Goal: Task Accomplishment & Management: Use online tool/utility

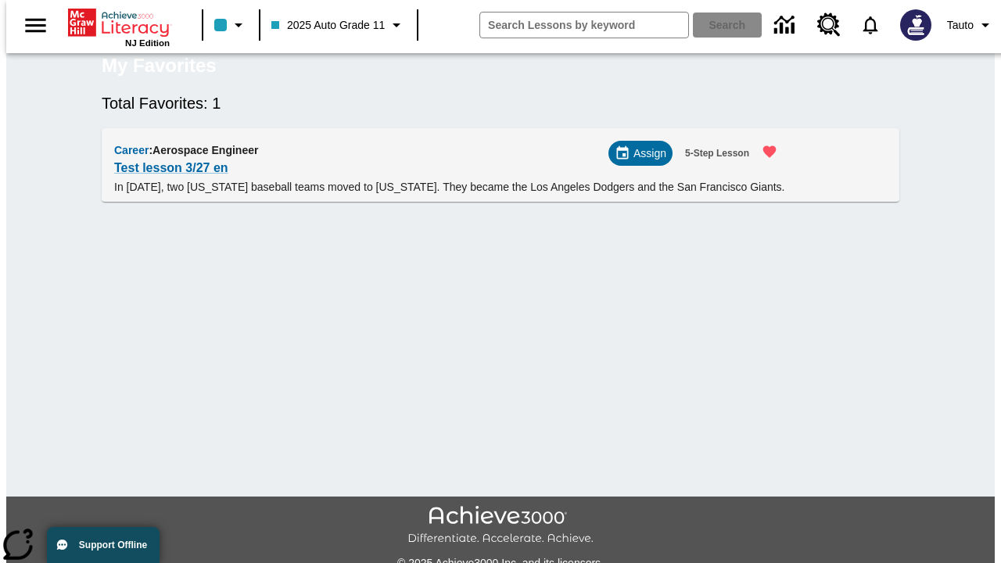
click at [647, 162] on span "Assign" at bounding box center [650, 153] width 33 height 16
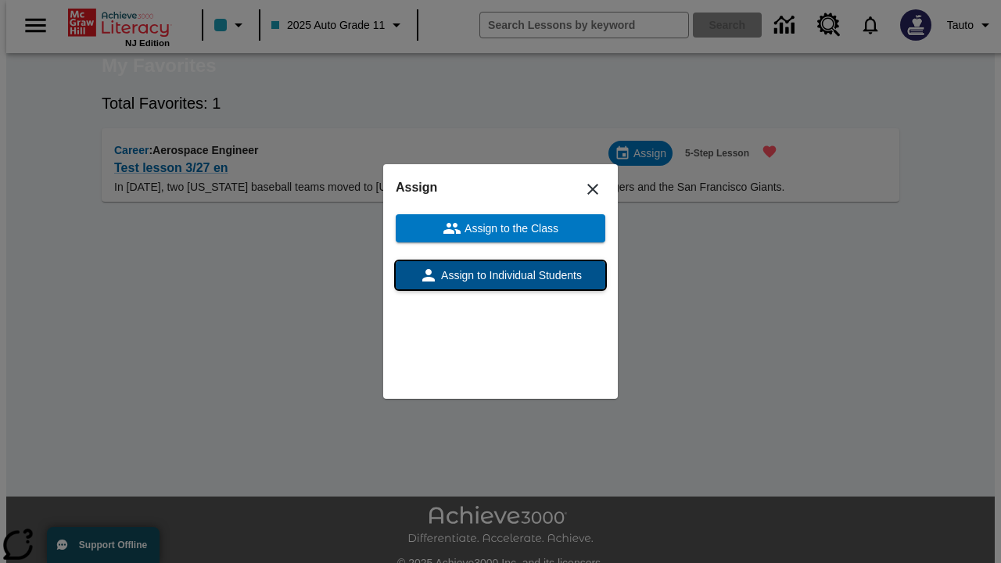
click at [501, 275] on span "Assign to Individual Students" at bounding box center [510, 276] width 144 height 16
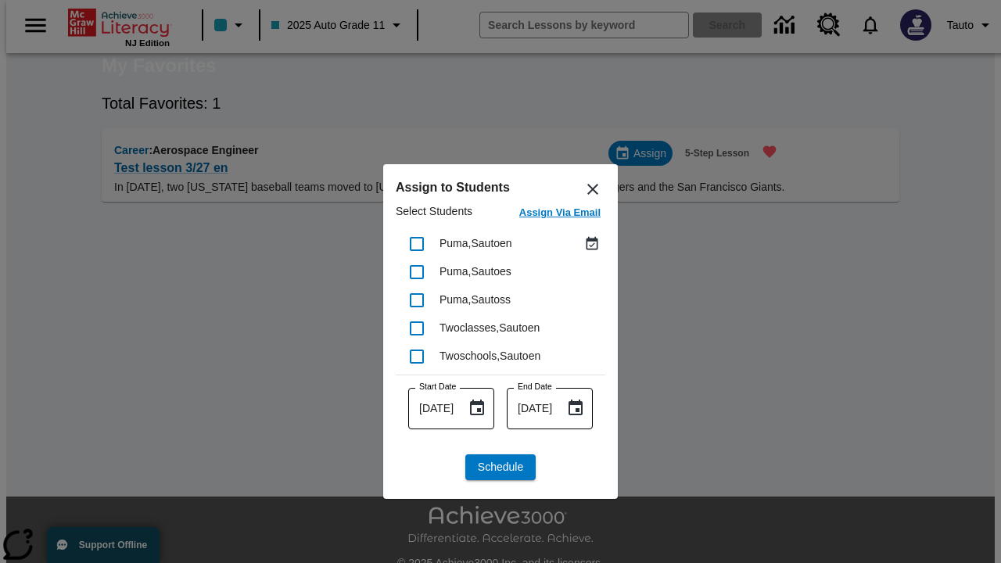
click at [417, 243] on input "checkbox" at bounding box center [416, 244] width 33 height 33
checkbox input "true"
